Goal: Find specific page/section: Find specific page/section

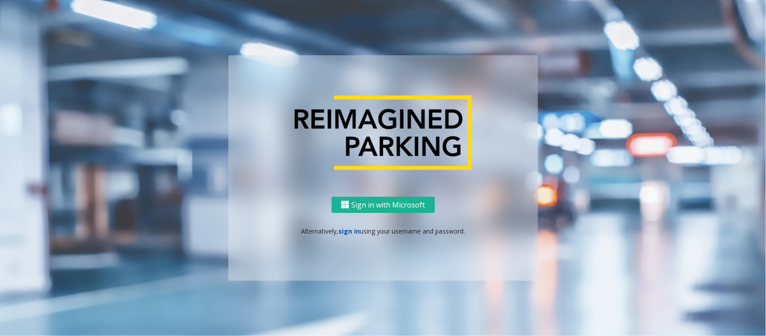
click at [348, 229] on link "sign in" at bounding box center [349, 231] width 22 height 9
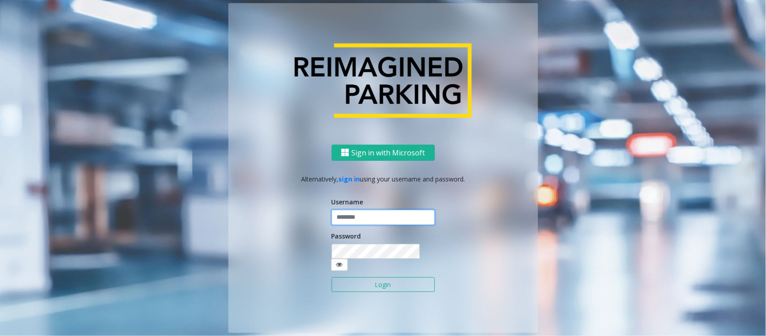
type input "******"
click at [359, 277] on button "Login" at bounding box center [383, 284] width 103 height 15
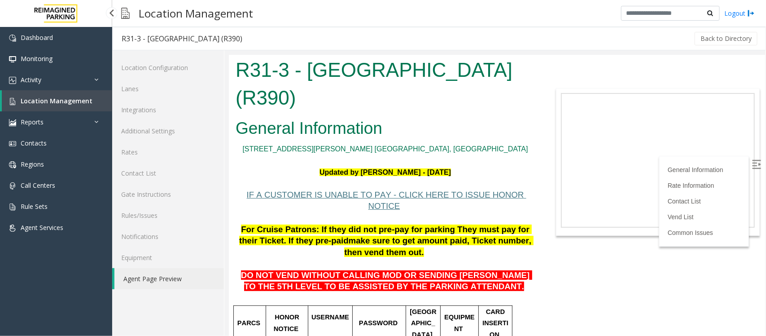
click at [66, 104] on link "Location Management" at bounding box center [57, 100] width 110 height 21
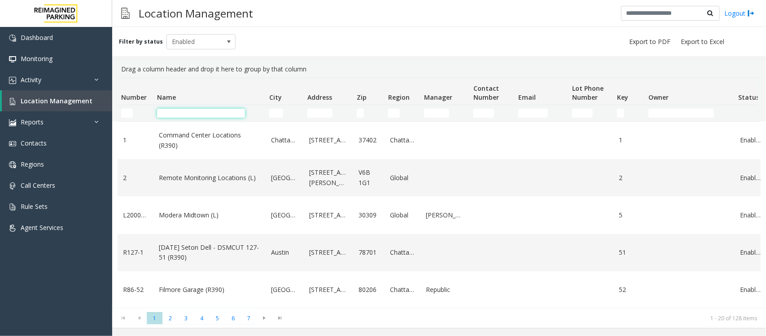
click at [209, 115] on input "Name Filter" at bounding box center [201, 113] width 88 height 9
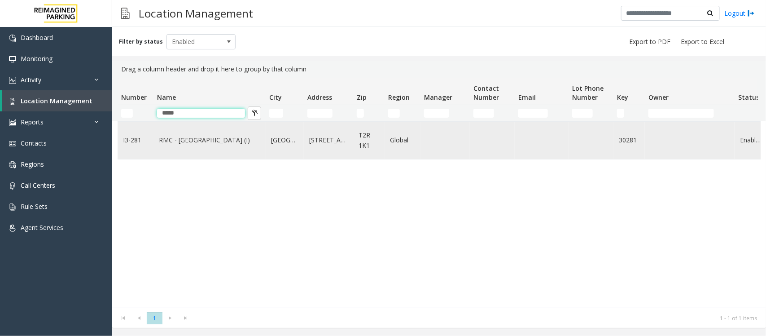
type input "*****"
click at [223, 138] on link "RMC - Mount Royal Village (I)" at bounding box center [209, 140] width 101 height 10
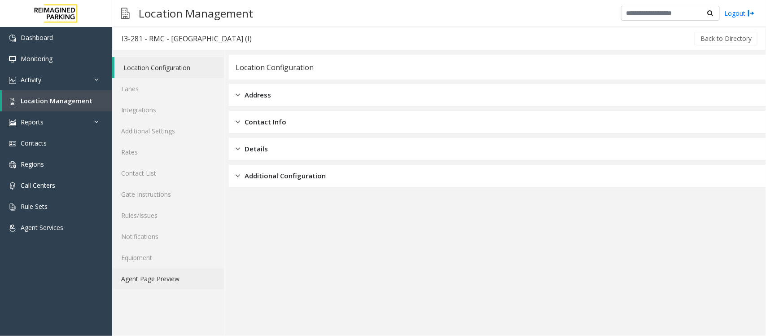
click at [172, 280] on link "Agent Page Preview" at bounding box center [168, 278] width 112 height 21
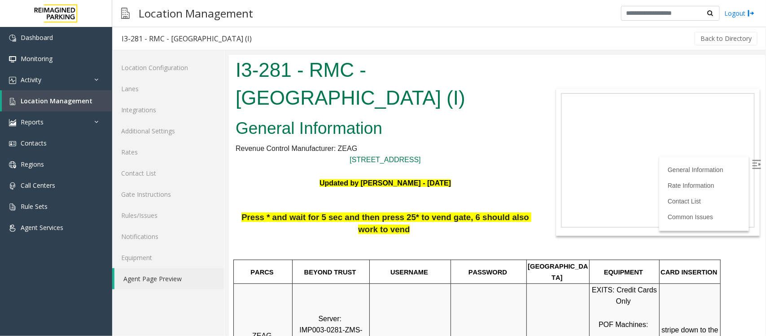
click at [752, 165] on label at bounding box center [756, 164] width 13 height 13
drag, startPoint x: 372, startPoint y: 70, endPoint x: 373, endPoint y: 91, distance: 20.7
click at [373, 91] on h1 "I3-281 - RMC - [GEOGRAPHIC_DATA] (I)" at bounding box center [384, 83] width 299 height 55
copy h1 "[GEOGRAPHIC_DATA] (I)"
click at [451, 120] on h2 "General Information" at bounding box center [384, 127] width 299 height 23
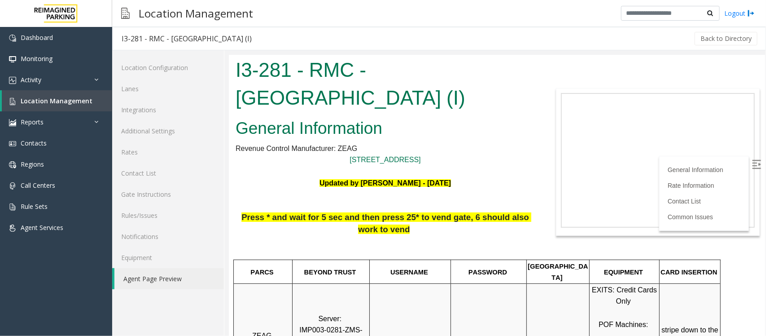
drag, startPoint x: 369, startPoint y: 68, endPoint x: 384, endPoint y: 102, distance: 37.6
click at [384, 102] on h1 "I3-281 - RMC - [GEOGRAPHIC_DATA] (I)" at bounding box center [384, 83] width 299 height 55
copy h1 "[GEOGRAPHIC_DATA] (I)"
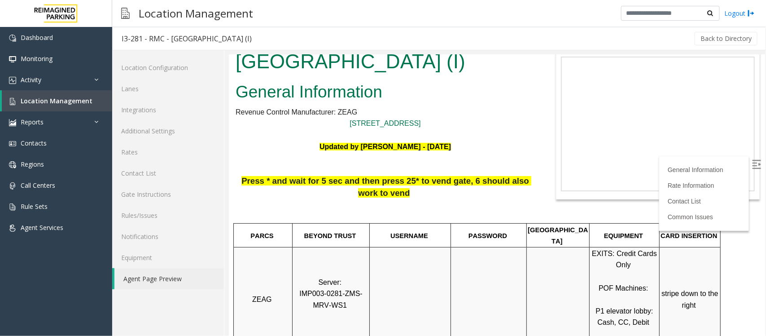
scroll to position [112, 0]
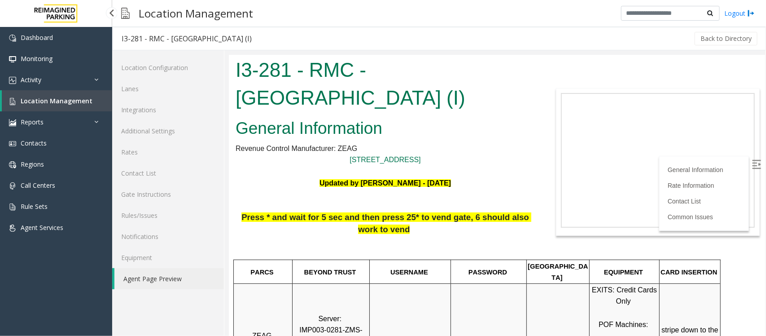
click at [55, 95] on link "Location Management" at bounding box center [57, 100] width 110 height 21
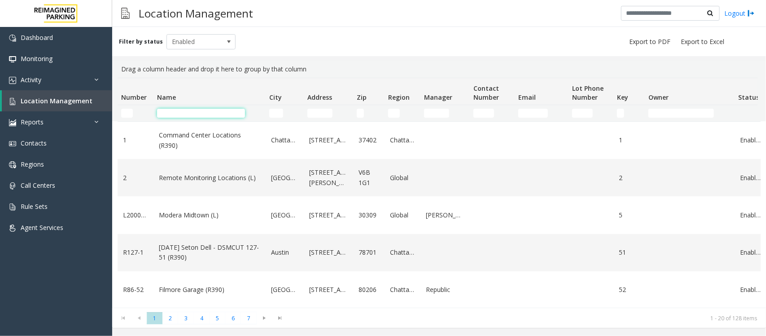
click at [201, 116] on input "Name Filter" at bounding box center [201, 113] width 88 height 9
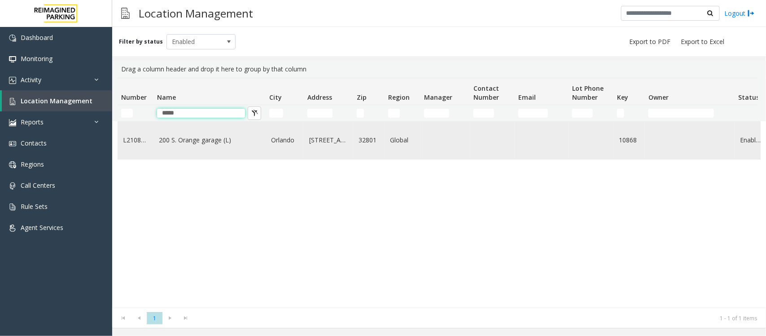
type input "*****"
click at [200, 154] on td "200 S. Orange garage (L)" at bounding box center [209, 140] width 112 height 37
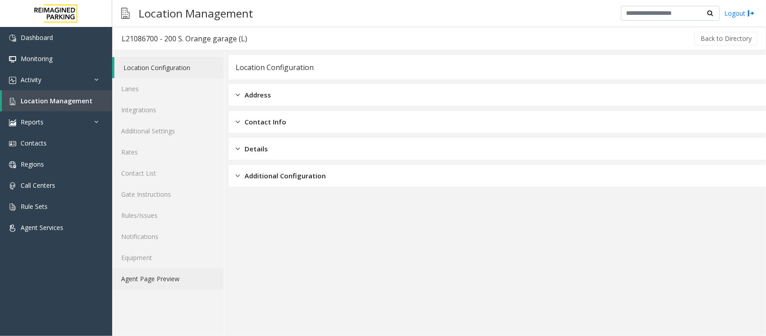
click at [171, 280] on link "Agent Page Preview" at bounding box center [168, 278] width 112 height 21
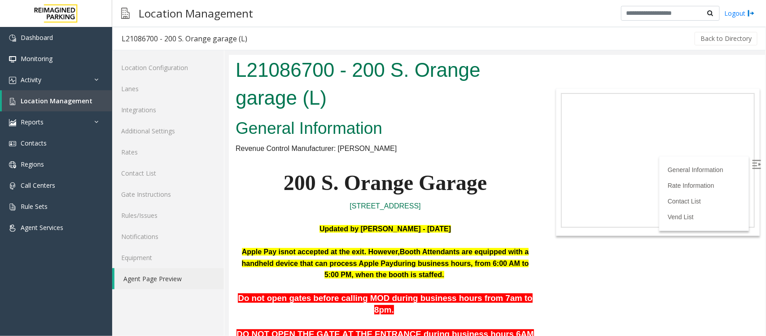
click at [751, 164] on img at bounding box center [755, 163] width 9 height 9
click at [510, 124] on h2 "General Information" at bounding box center [384, 127] width 299 height 23
click at [66, 104] on span "Location Management" at bounding box center [57, 100] width 72 height 9
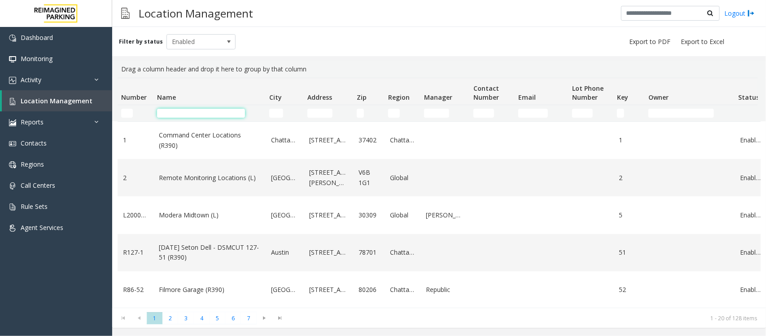
click at [224, 112] on input "Name Filter" at bounding box center [201, 113] width 88 height 9
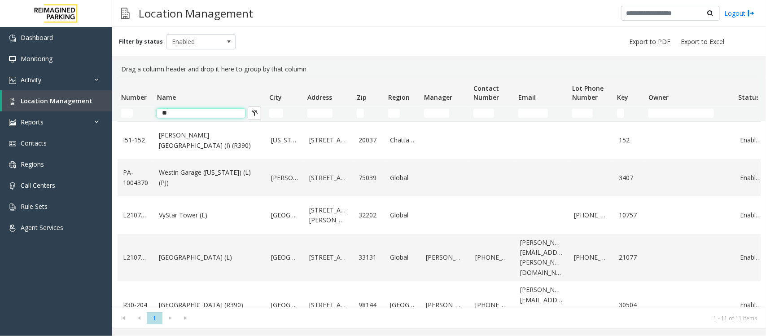
type input "*"
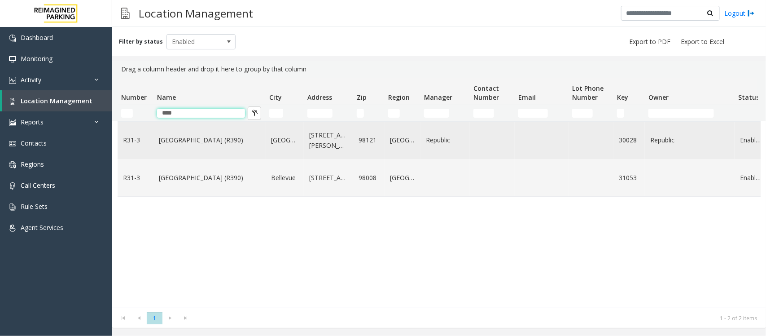
type input "****"
click at [199, 144] on link "Bell Street Garage (R390)" at bounding box center [209, 140] width 101 height 10
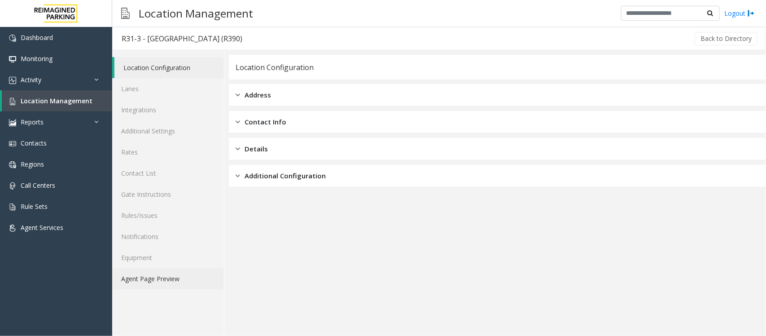
click at [169, 272] on link "Agent Page Preview" at bounding box center [168, 278] width 112 height 21
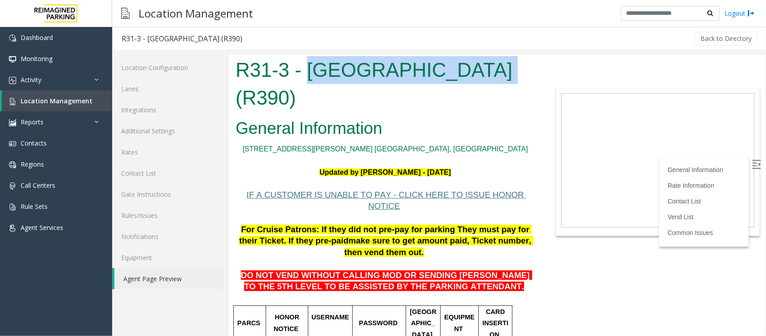
drag, startPoint x: 306, startPoint y: 68, endPoint x: 470, endPoint y: 67, distance: 163.8
click at [470, 67] on h1 "R31-3 - Bell Street Garage (R390)" at bounding box center [384, 83] width 299 height 55
copy h1 "Bell Street Garage"
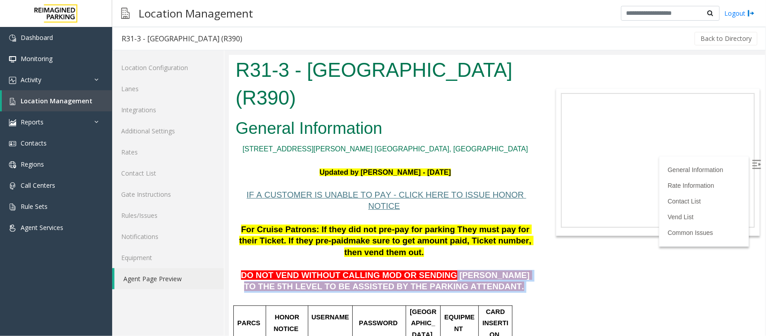
drag, startPoint x: 421, startPoint y: 250, endPoint x: 459, endPoint y: 267, distance: 41.8
click at [459, 267] on p "DO NOT VEND WITHOUT CALLING MOD OR SENDING PARKER TO THE 5TH LEVEL TO BE ASSIST…" at bounding box center [384, 275] width 299 height 35
